Goal: Task Accomplishment & Management: Complete application form

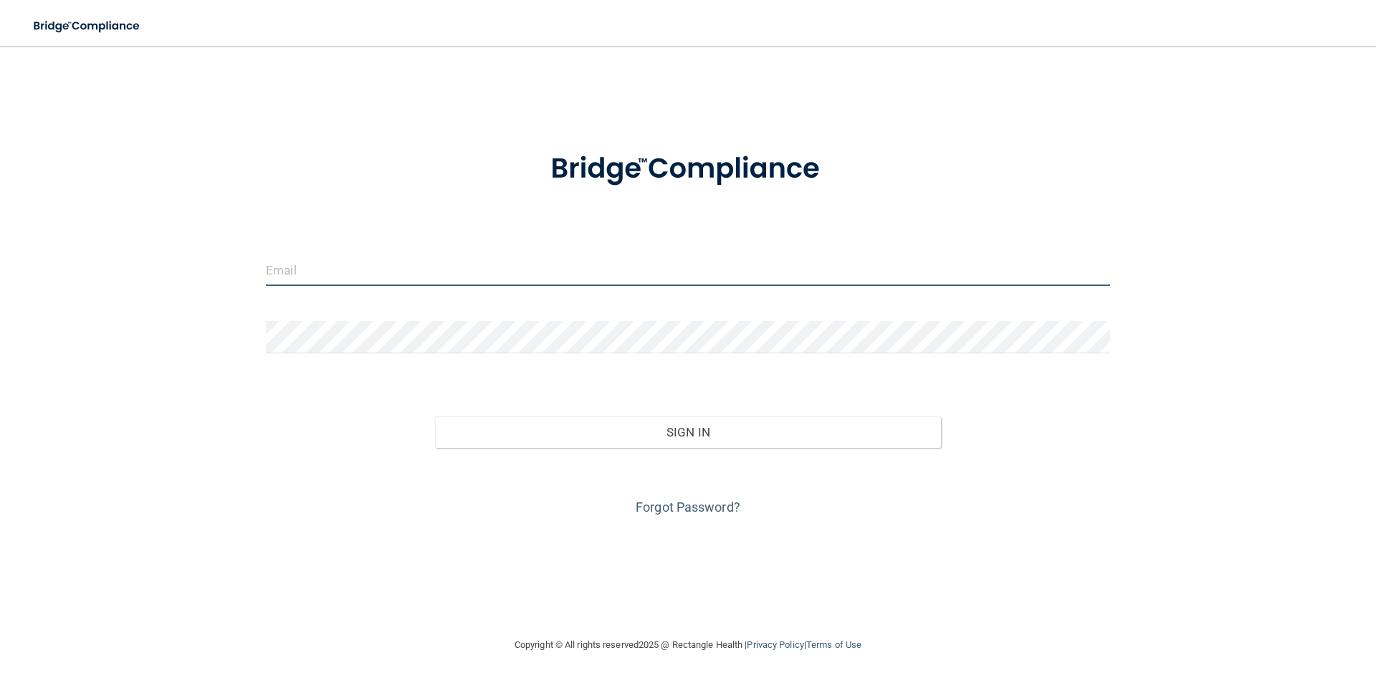
click at [382, 275] on input "email" at bounding box center [688, 270] width 844 height 32
type input "[EMAIL_ADDRESS][DOMAIN_NAME]"
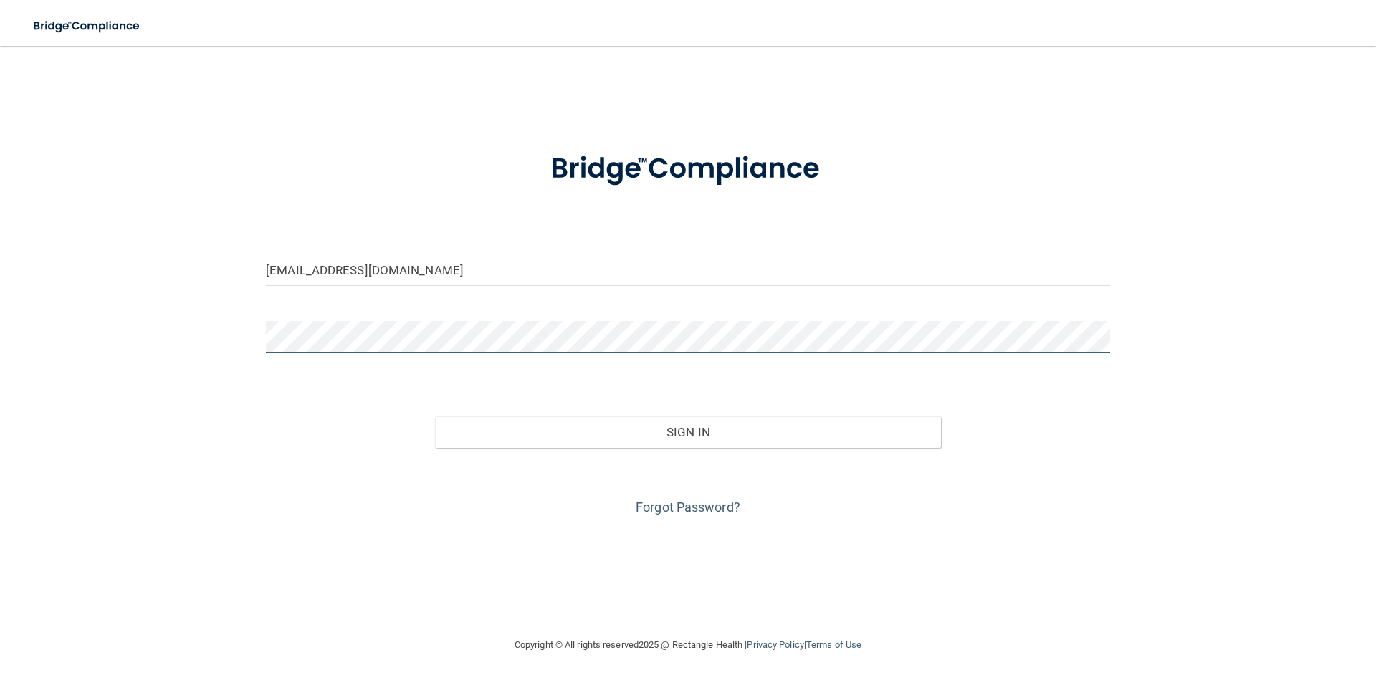
click at [435, 416] on button "Sign In" at bounding box center [688, 432] width 507 height 32
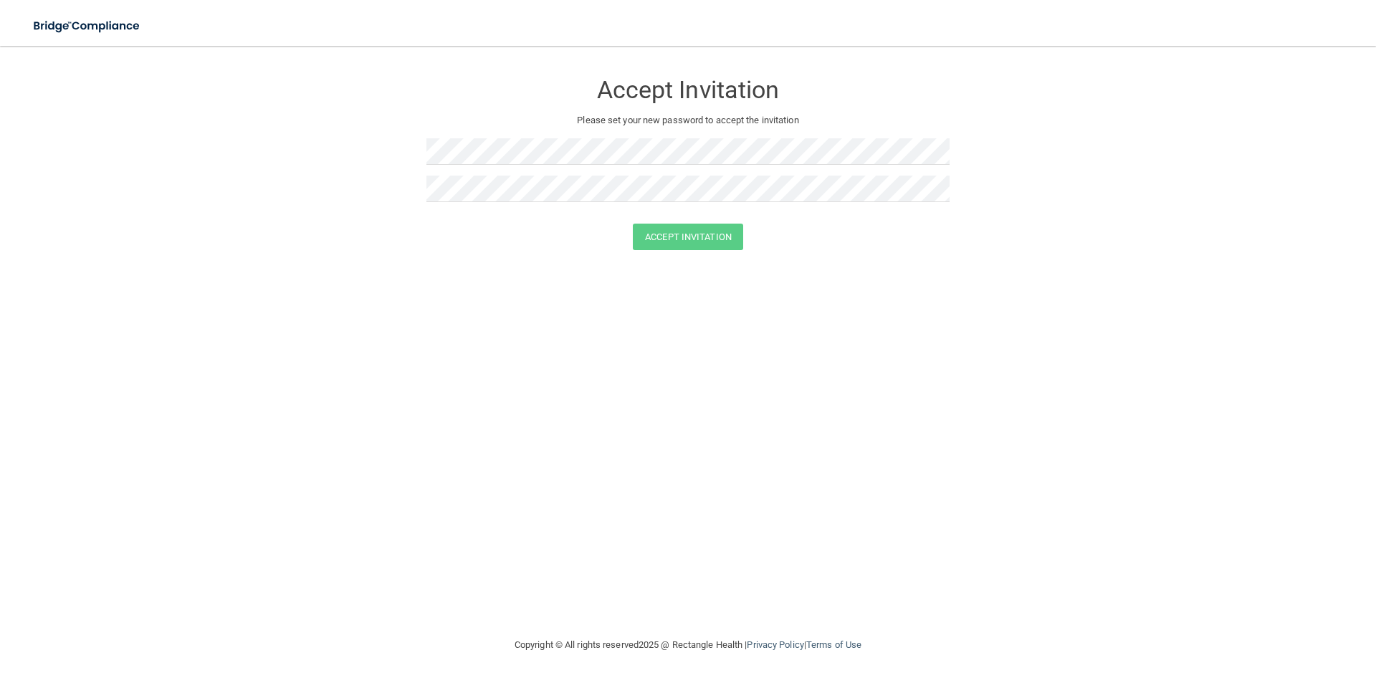
click at [529, 174] on div at bounding box center [687, 156] width 523 height 37
click at [633, 224] on button "Accept Invitation" at bounding box center [688, 237] width 110 height 27
click at [702, 258] on button "Accept Invitation" at bounding box center [688, 257] width 110 height 27
